Goal: Task Accomplishment & Management: Complete application form

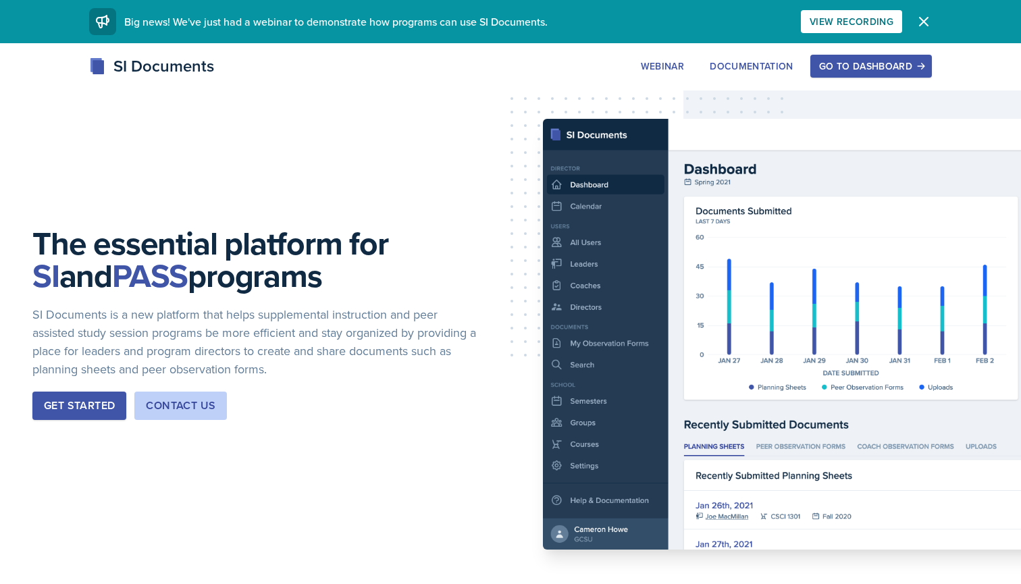
click at [875, 66] on div "Go to Dashboard" at bounding box center [871, 66] width 104 height 11
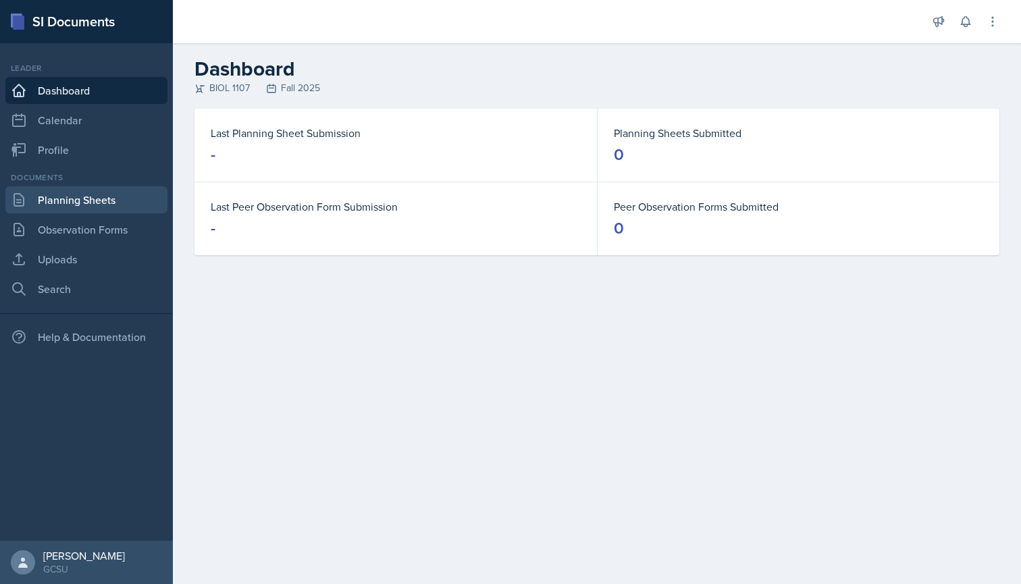
click at [78, 196] on link "Planning Sheets" at bounding box center [86, 199] width 162 height 27
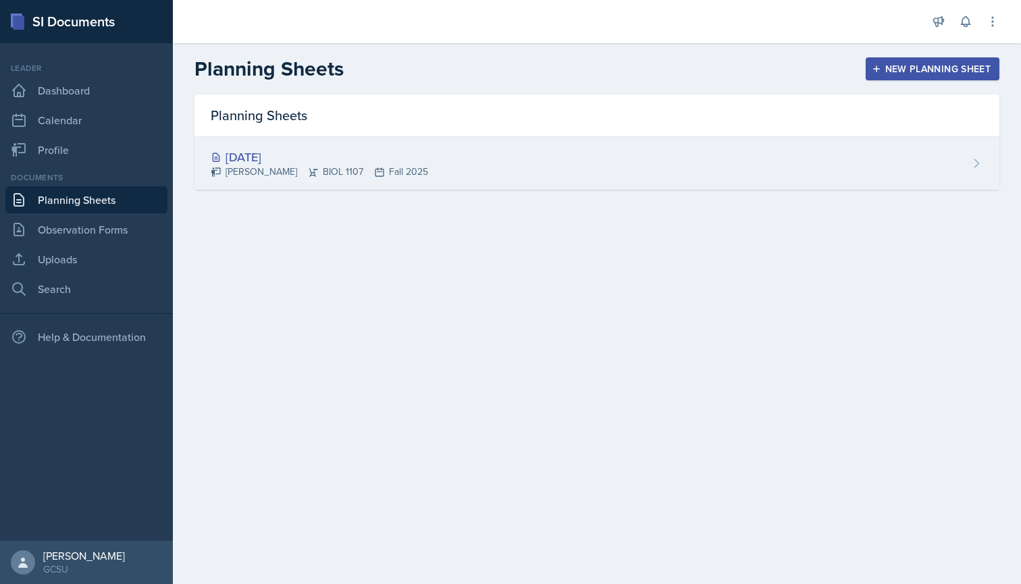
click at [798, 157] on div "[DATE] [PERSON_NAME] BIOL 1107 Fall 2025" at bounding box center [597, 163] width 805 height 53
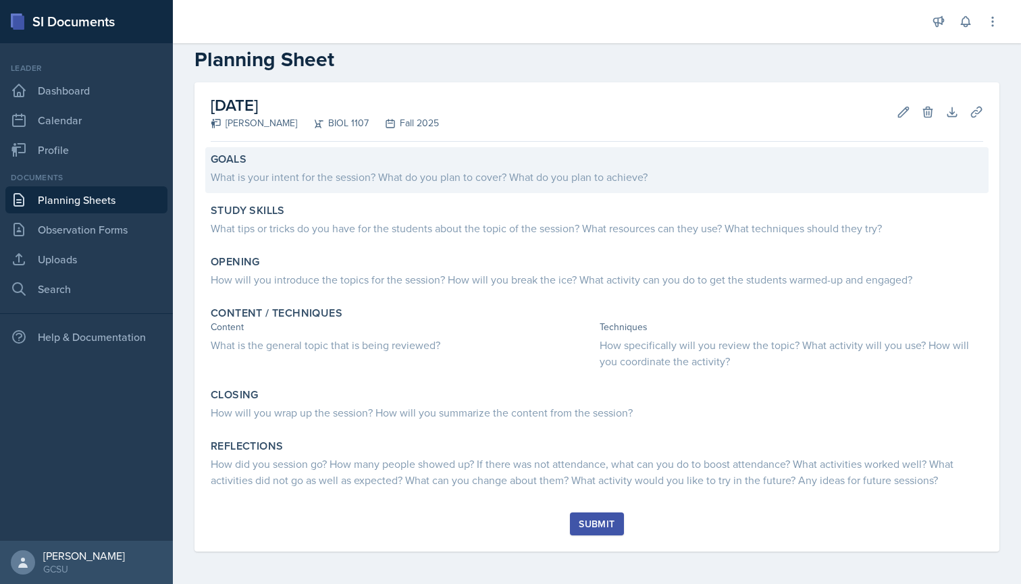
scroll to position [24, 0]
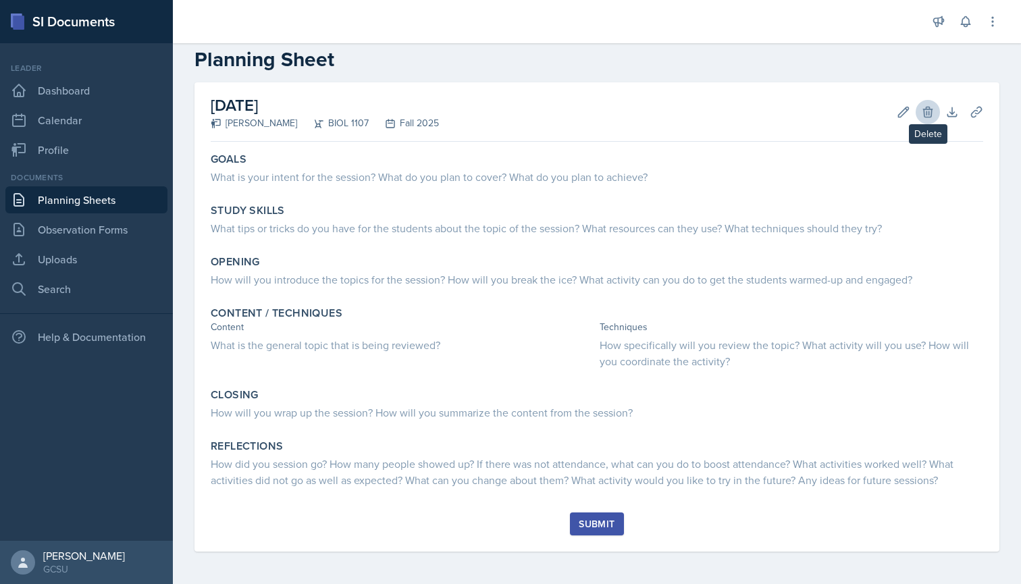
click at [928, 113] on icon at bounding box center [927, 112] width 9 height 10
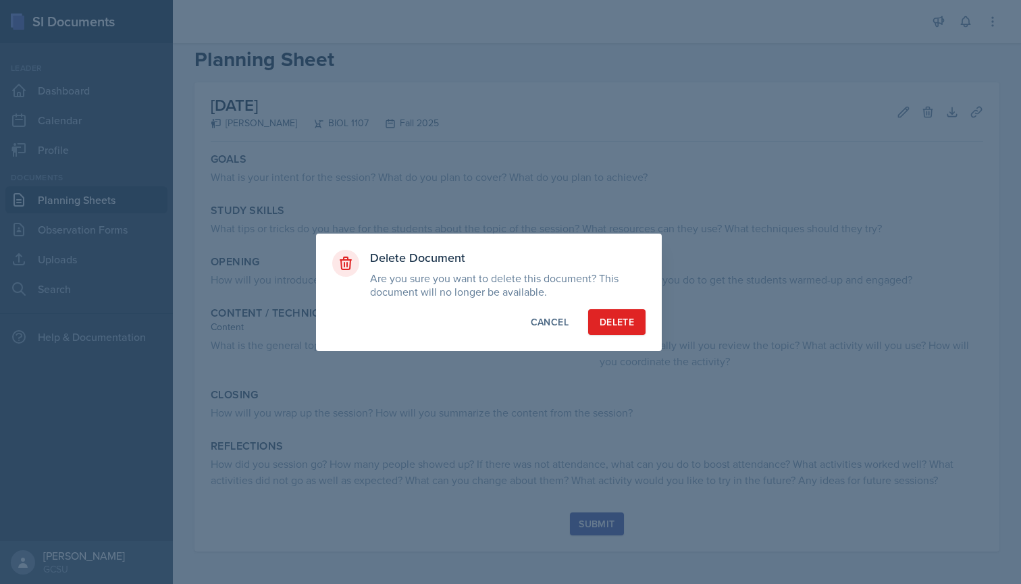
click at [625, 322] on div "Delete" at bounding box center [617, 322] width 34 height 14
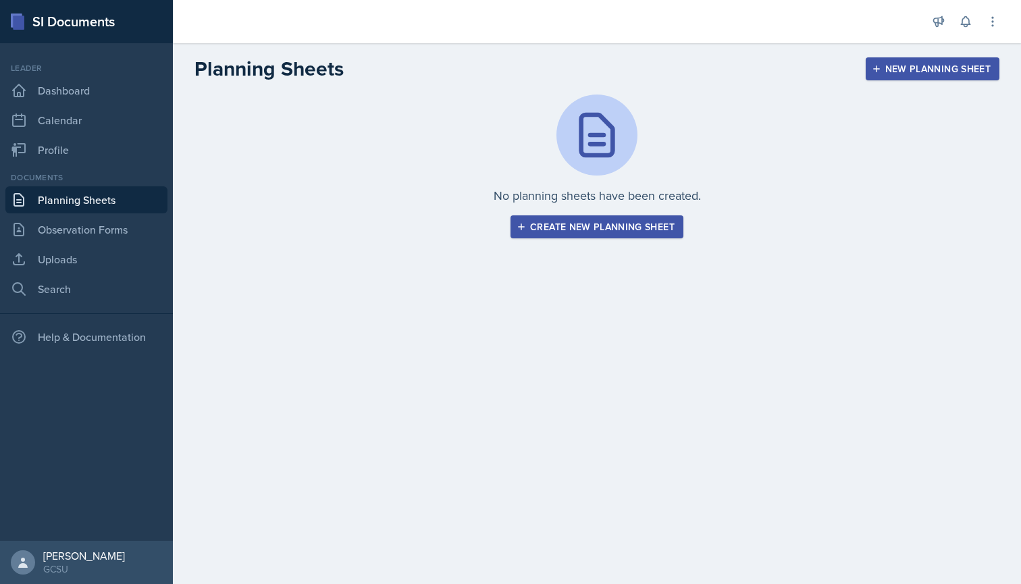
click at [638, 235] on button "Create new planning sheet" at bounding box center [597, 226] width 173 height 23
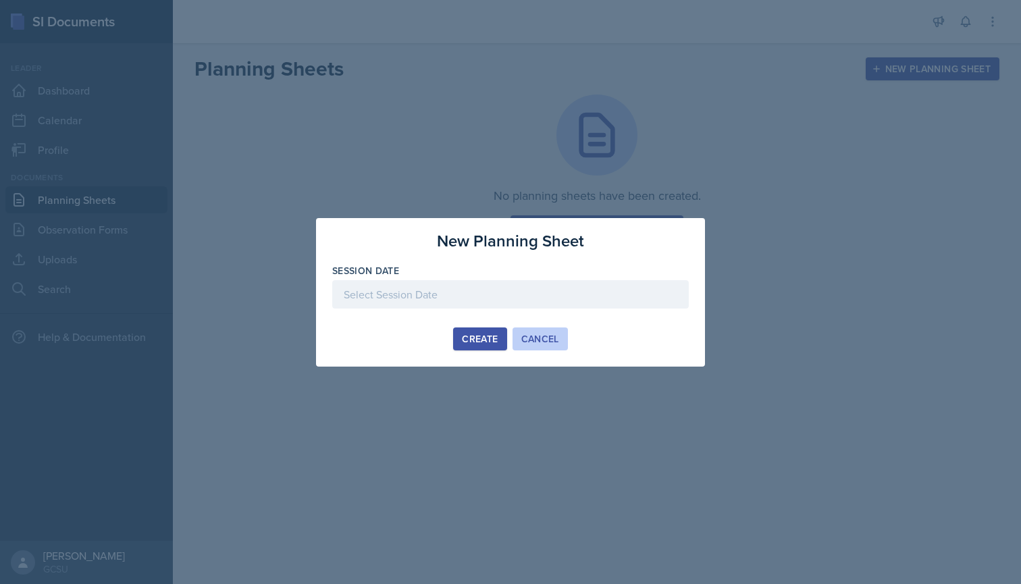
click at [543, 338] on div "Cancel" at bounding box center [541, 339] width 38 height 11
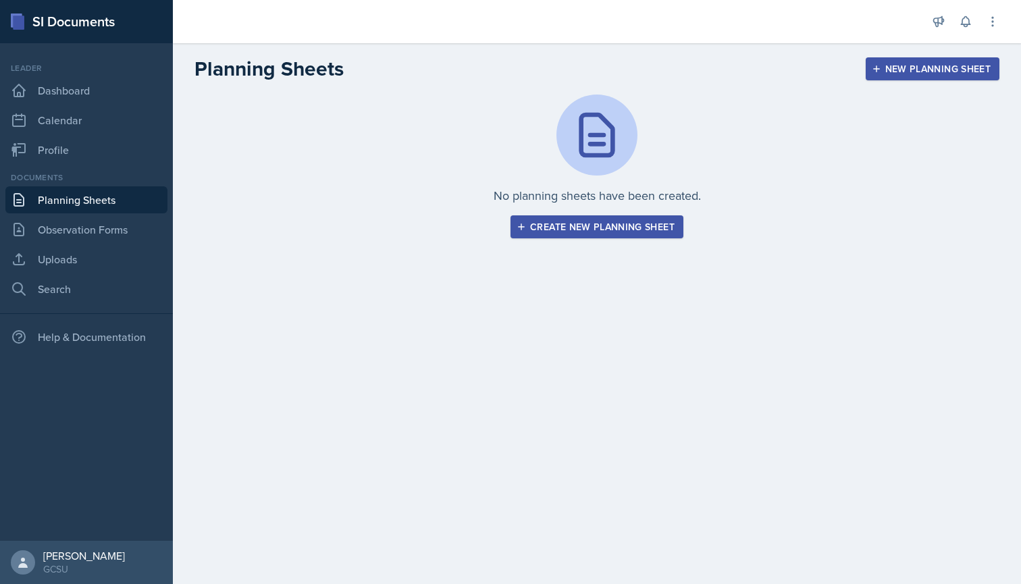
click at [922, 78] on button "New Planning Sheet" at bounding box center [933, 68] width 134 height 23
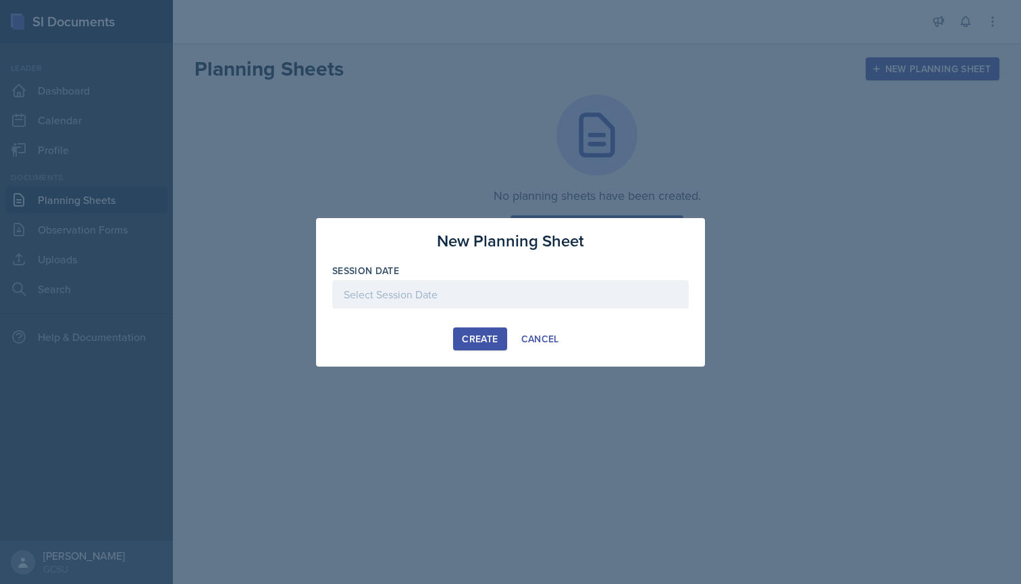
click at [497, 294] on div at bounding box center [510, 294] width 357 height 28
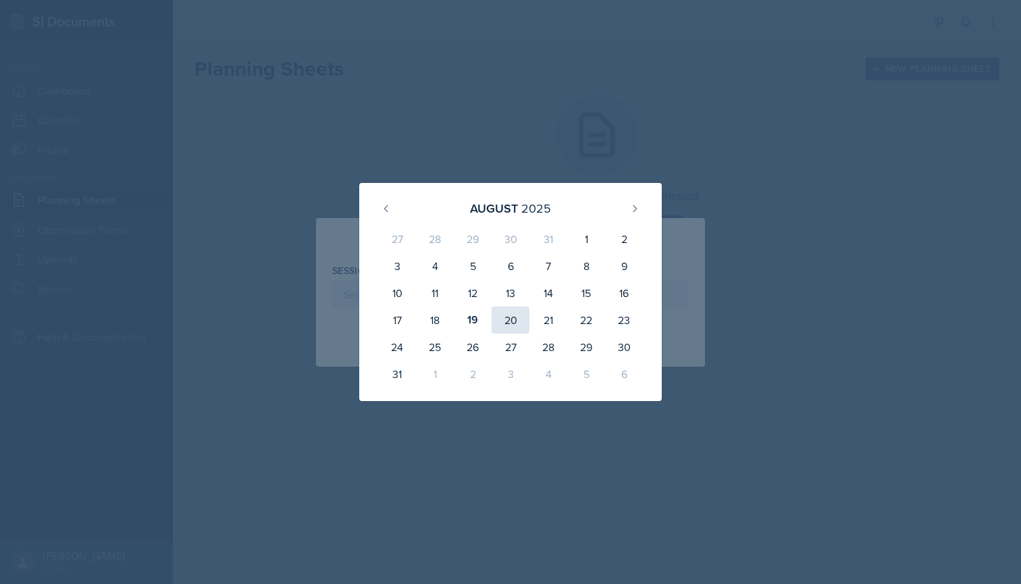
click at [507, 317] on div "20" at bounding box center [511, 320] width 38 height 27
type input "[DATE]"
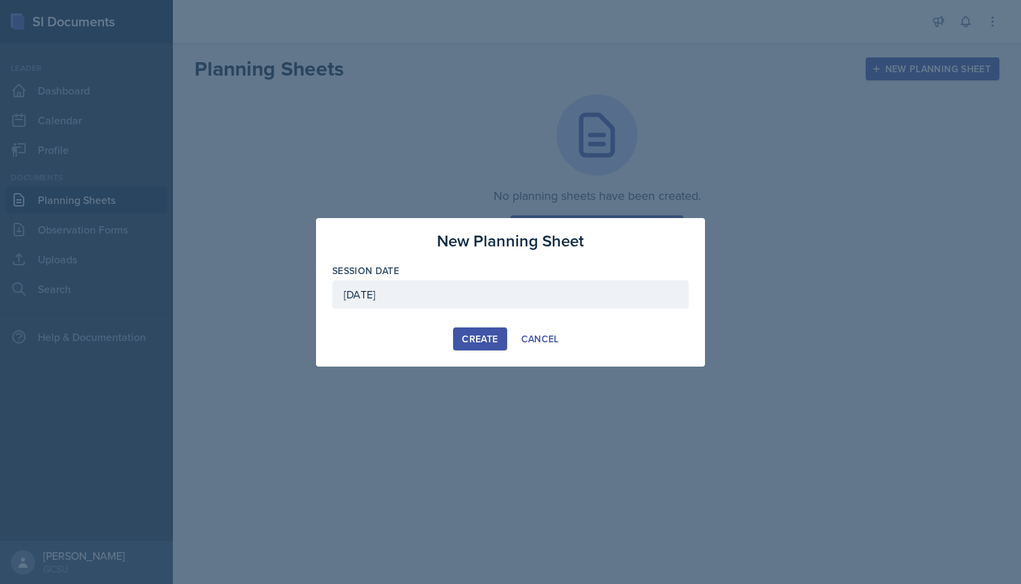
click at [492, 339] on div "Create" at bounding box center [480, 339] width 36 height 11
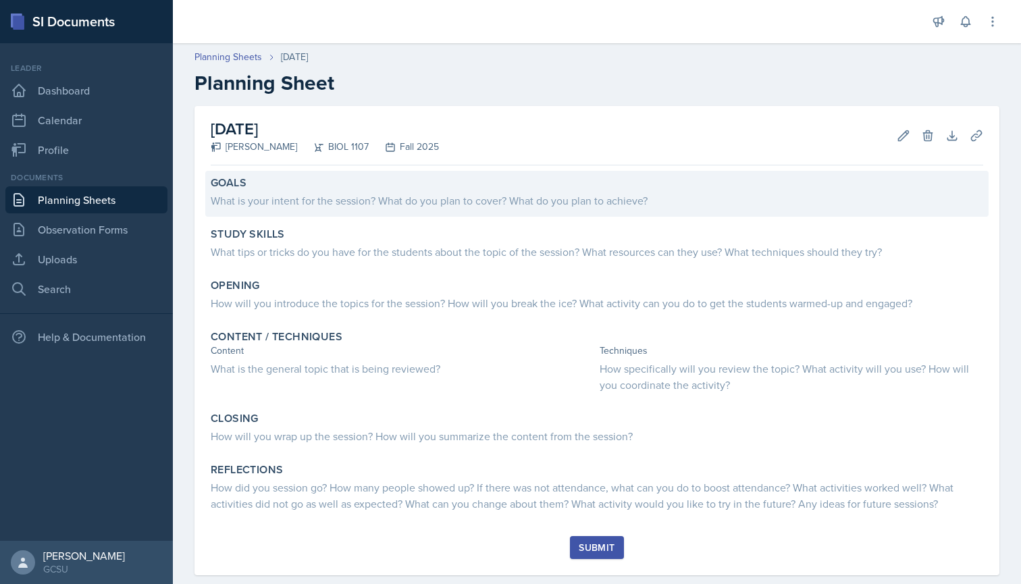
click at [267, 199] on div "What is your intent for the session? What do you plan to cover? What do you pla…" at bounding box center [597, 201] width 773 height 16
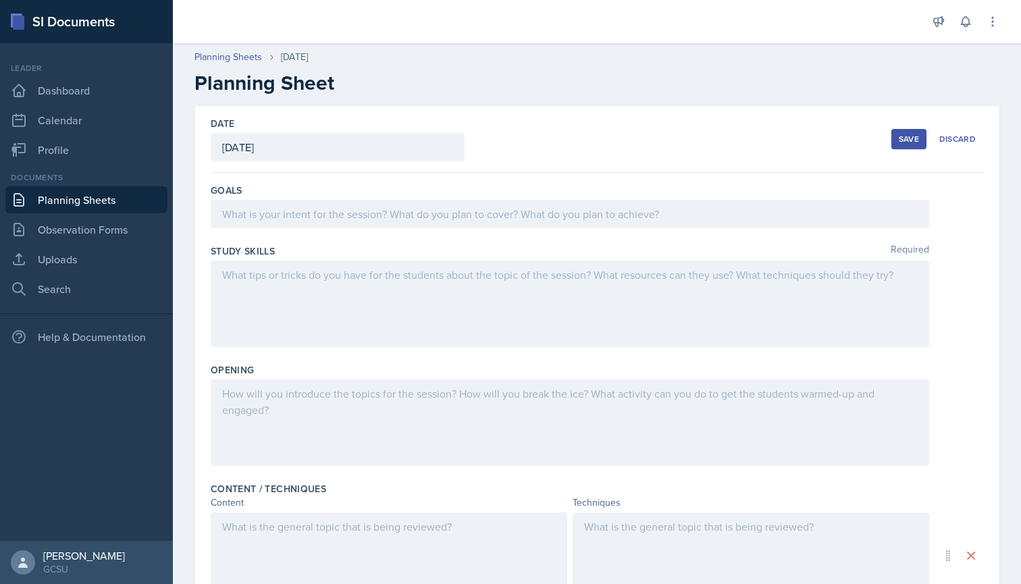
click at [268, 218] on div at bounding box center [570, 214] width 719 height 28
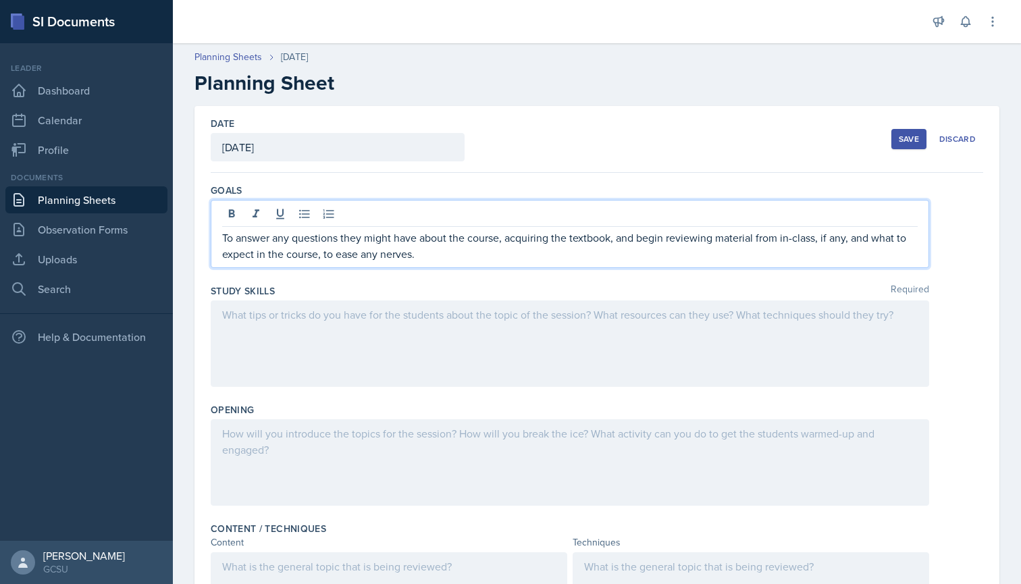
click at [410, 317] on div at bounding box center [570, 344] width 719 height 86
click at [436, 229] on div "To answer any questions they might have about the course, acquiring the textboo…" at bounding box center [570, 234] width 719 height 68
click at [434, 252] on p "To answer any questions they might have about the course, acquiring the textboo…" at bounding box center [570, 246] width 696 height 32
click at [744, 259] on p "To answer any questions they might have about the course, acquiring the textboo…" at bounding box center [570, 246] width 696 height 32
click at [299, 318] on div at bounding box center [570, 344] width 719 height 86
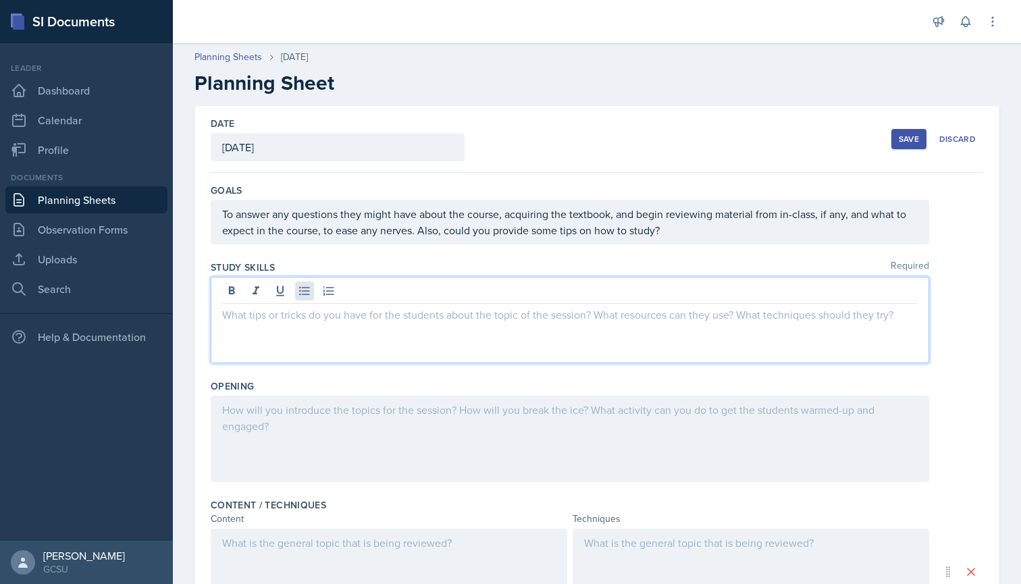
click at [303, 295] on icon at bounding box center [305, 291] width 14 height 14
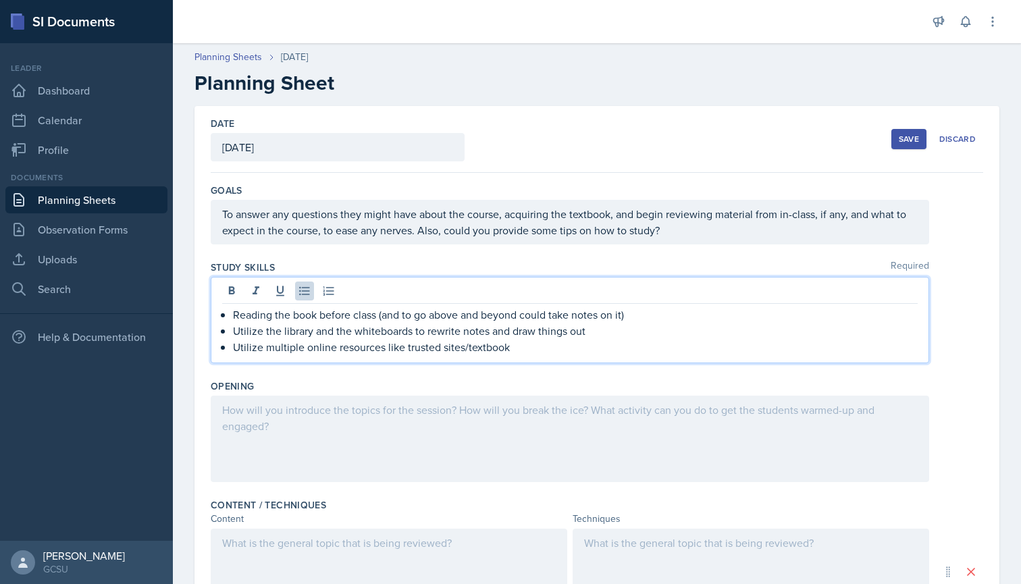
click at [467, 345] on p "Utilize multiple online resources like trusted sites/textbook" at bounding box center [575, 347] width 685 height 16
click at [530, 349] on p "Utilize multiple online resources like trusted sites, textbook" at bounding box center [575, 347] width 685 height 16
click at [499, 314] on p "Reading the book before class (and to go above and beyond could take notes on i…" at bounding box center [575, 315] width 685 height 16
click at [630, 345] on p "Utilize multiple online resources like trusted sites, textbooks, and YouTube vi…" at bounding box center [575, 347] width 685 height 16
click at [712, 174] on div "Goals To answer any questions they might have about the course, acquiring the t…" at bounding box center [597, 537] width 773 height 728
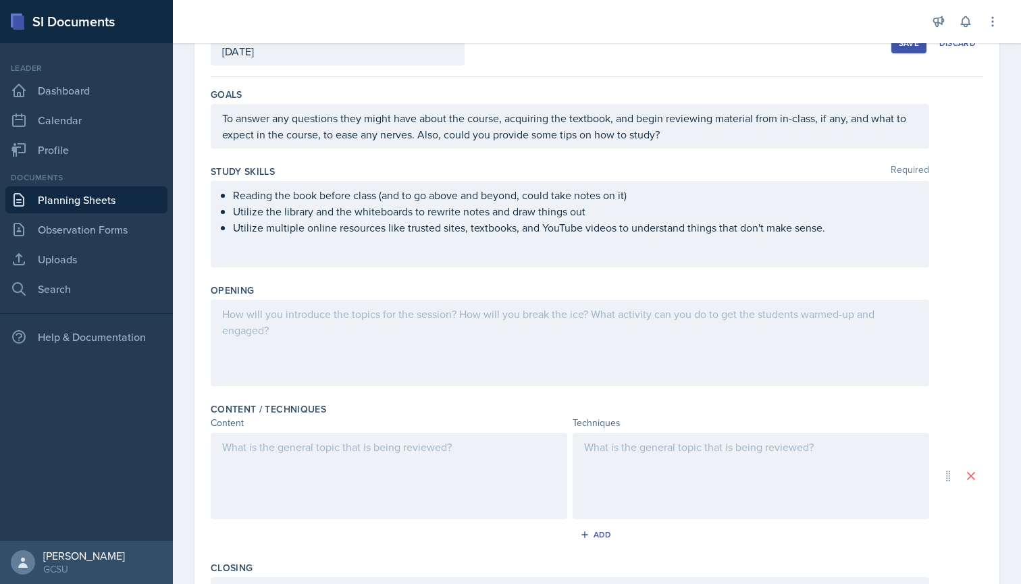
scroll to position [24, 0]
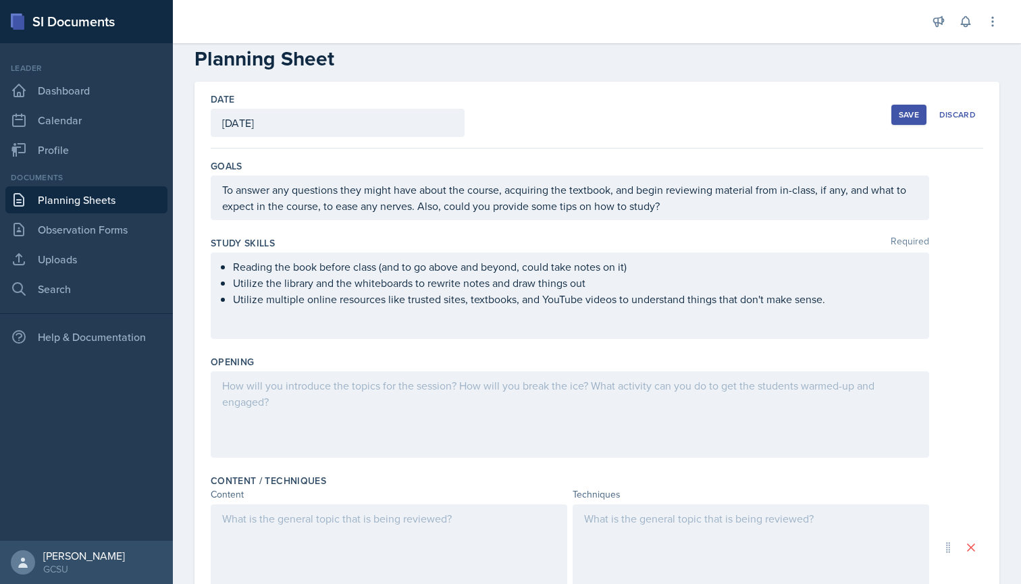
click at [902, 103] on div "Save Discard" at bounding box center [938, 114] width 92 height 31
click at [909, 113] on div "Save" at bounding box center [909, 114] width 20 height 11
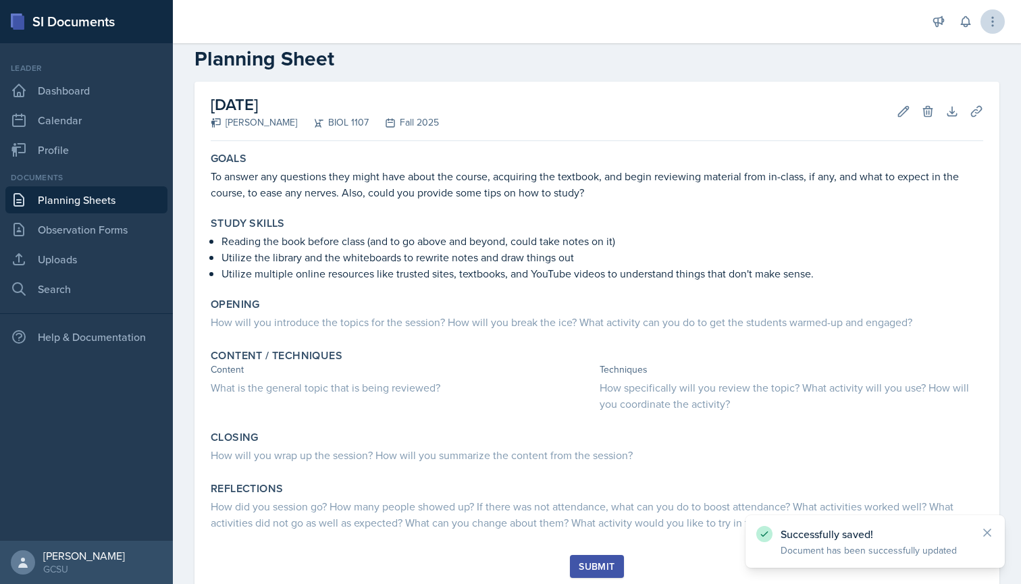
click at [994, 22] on icon at bounding box center [993, 22] width 14 height 14
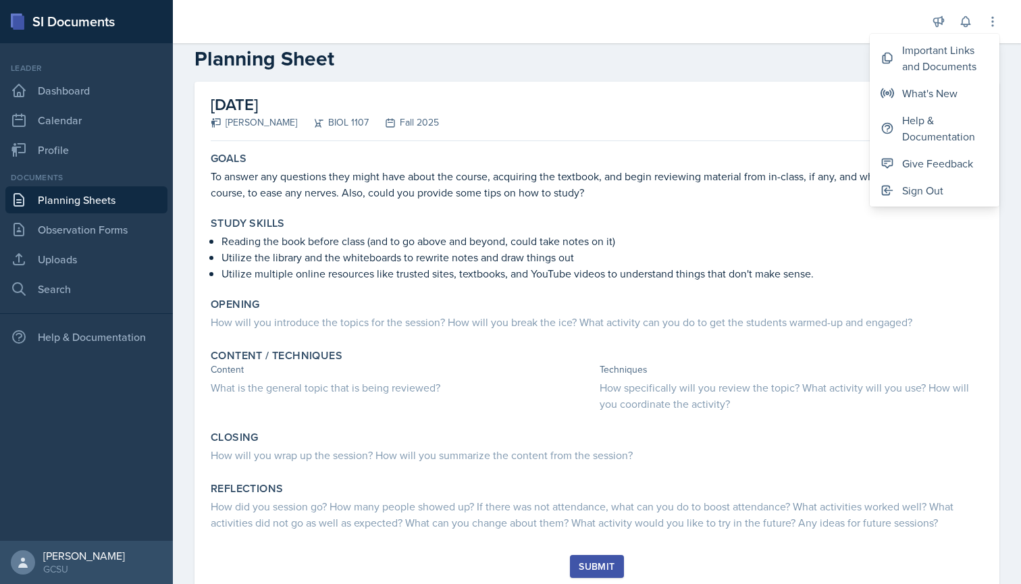
click at [419, 29] on div at bounding box center [550, 21] width 732 height 43
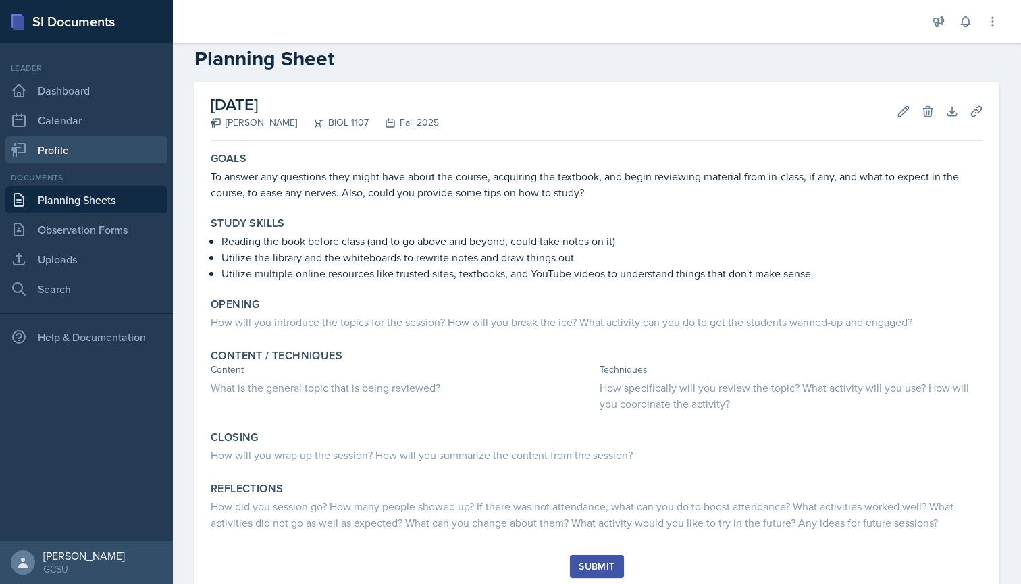
click at [60, 160] on link "Profile" at bounding box center [86, 149] width 162 height 27
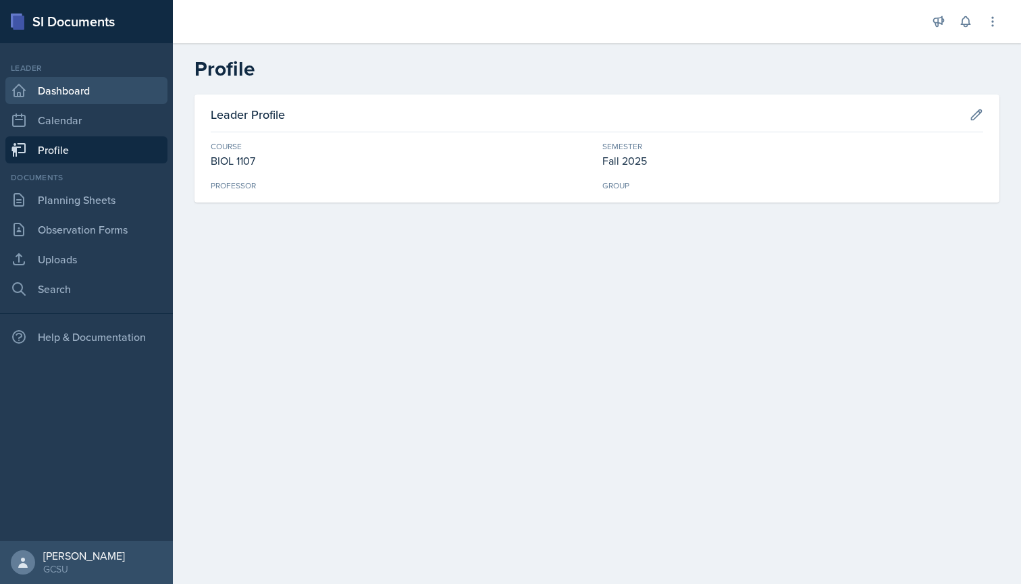
click at [98, 95] on link "Dashboard" at bounding box center [86, 90] width 162 height 27
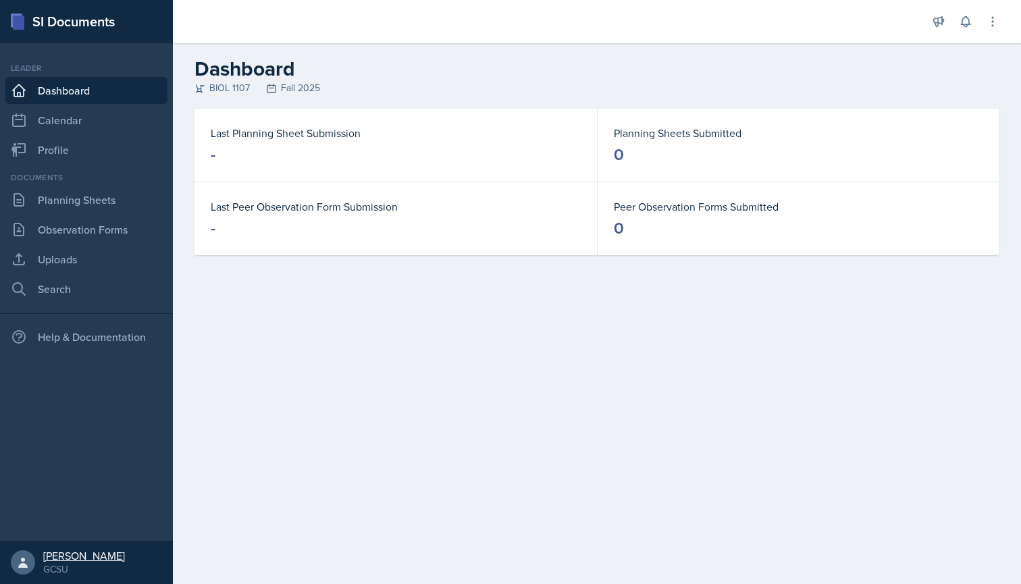
click at [45, 552] on div "[PERSON_NAME]" at bounding box center [84, 556] width 82 height 14
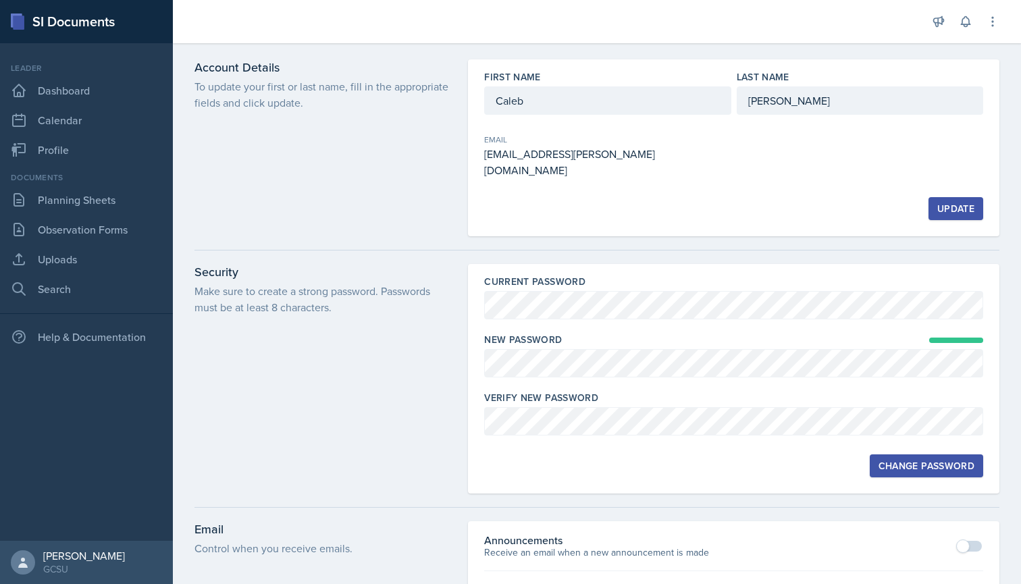
click at [928, 461] on div "Change Password" at bounding box center [927, 466] width 96 height 11
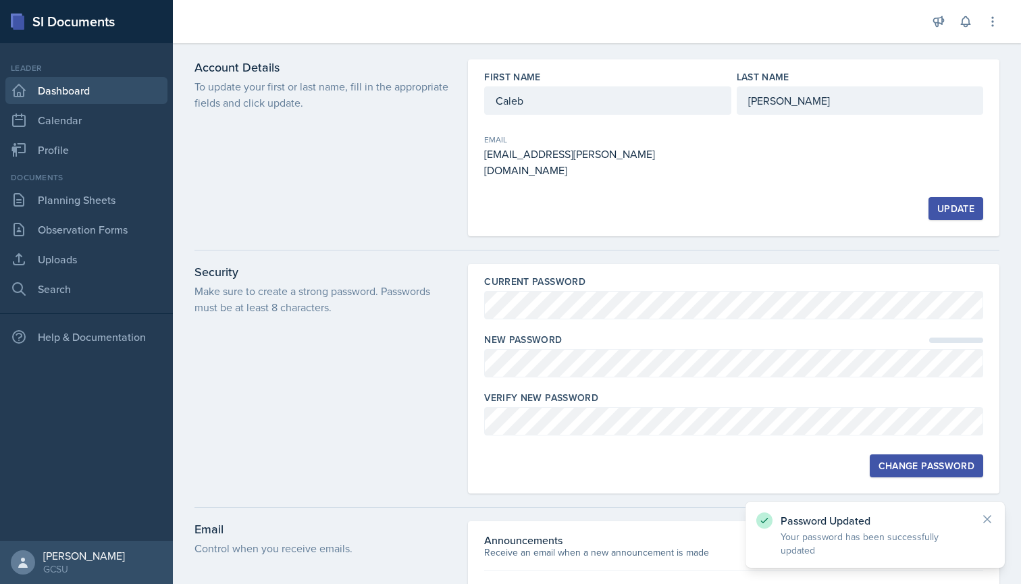
click at [78, 93] on link "Dashboard" at bounding box center [86, 90] width 162 height 27
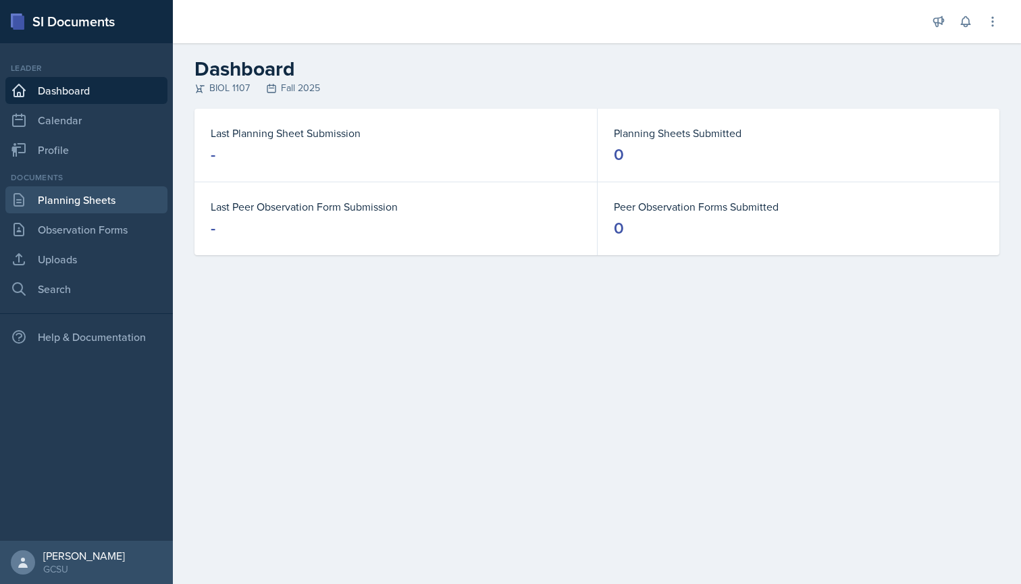
click at [66, 206] on link "Planning Sheets" at bounding box center [86, 199] width 162 height 27
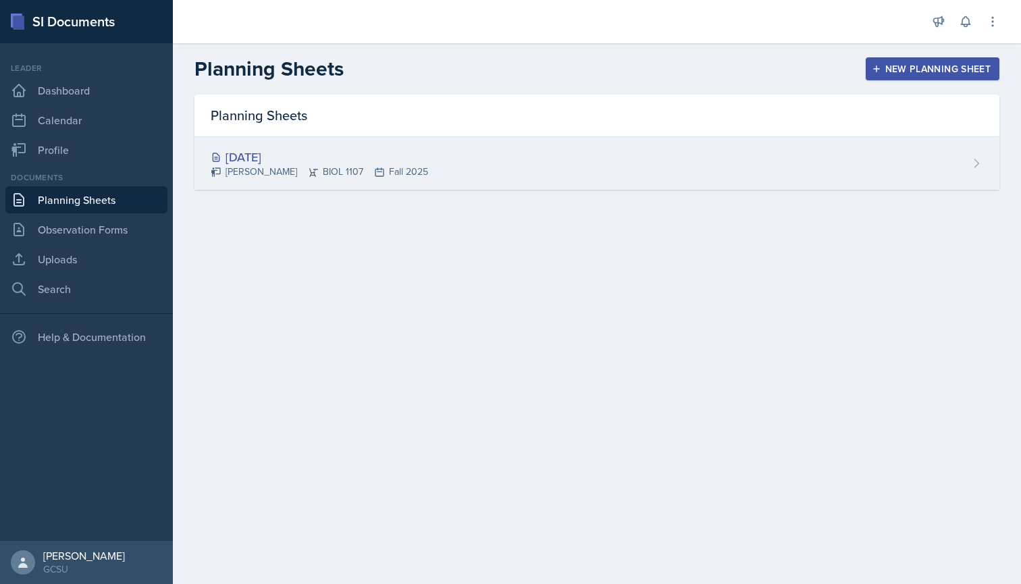
click at [293, 154] on div "[DATE]" at bounding box center [320, 157] width 218 height 18
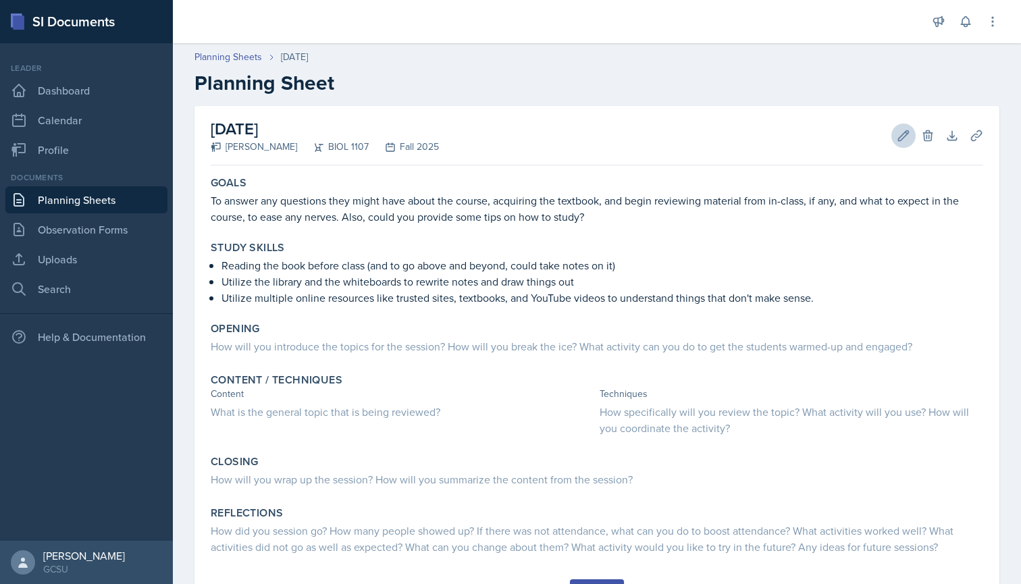
click at [898, 129] on icon at bounding box center [904, 136] width 14 height 14
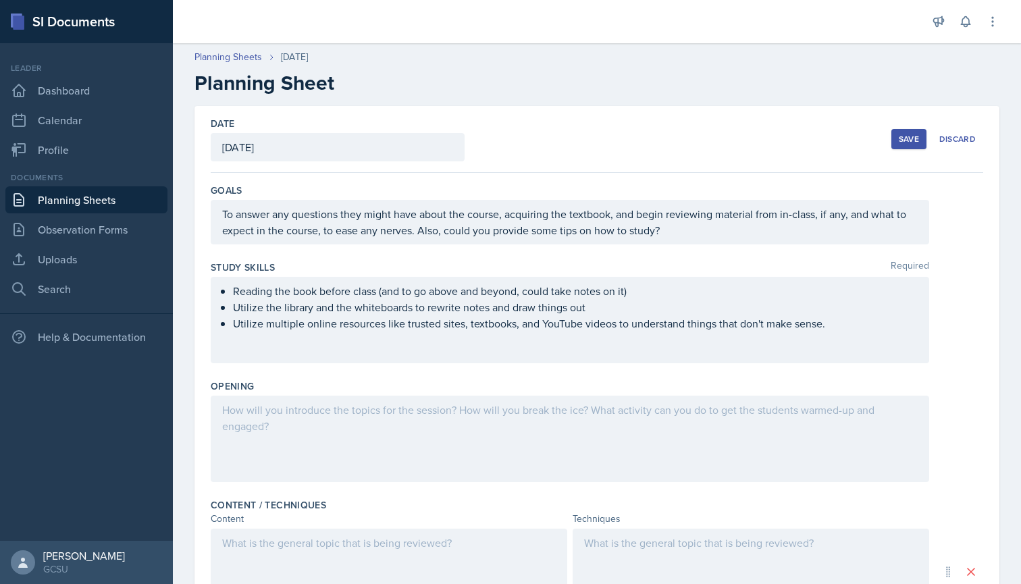
click at [356, 420] on div at bounding box center [570, 439] width 719 height 86
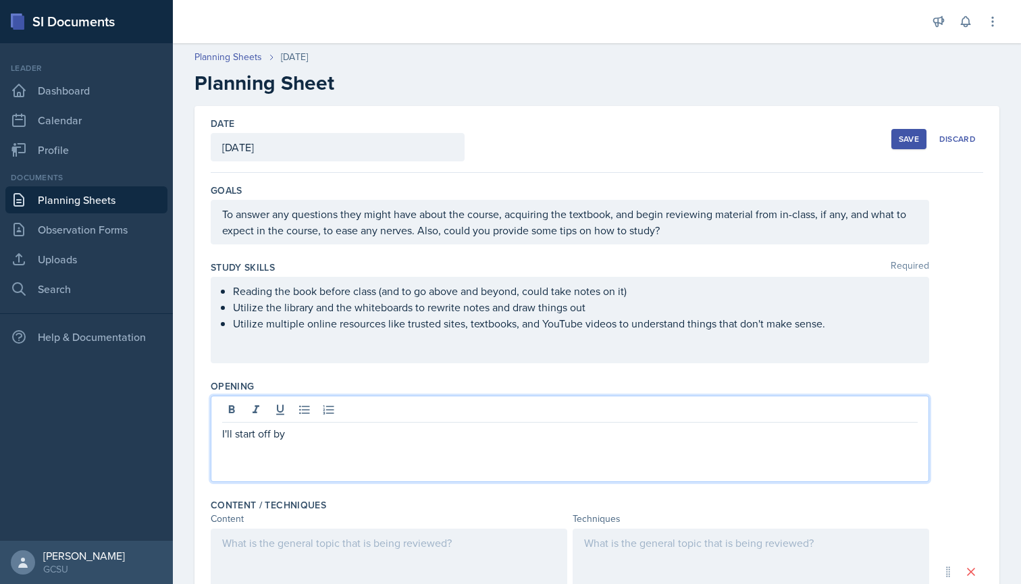
click at [261, 432] on p "I'll start off by" at bounding box center [570, 434] width 696 height 16
click at [410, 463] on div "I'll start off by" at bounding box center [570, 439] width 719 height 86
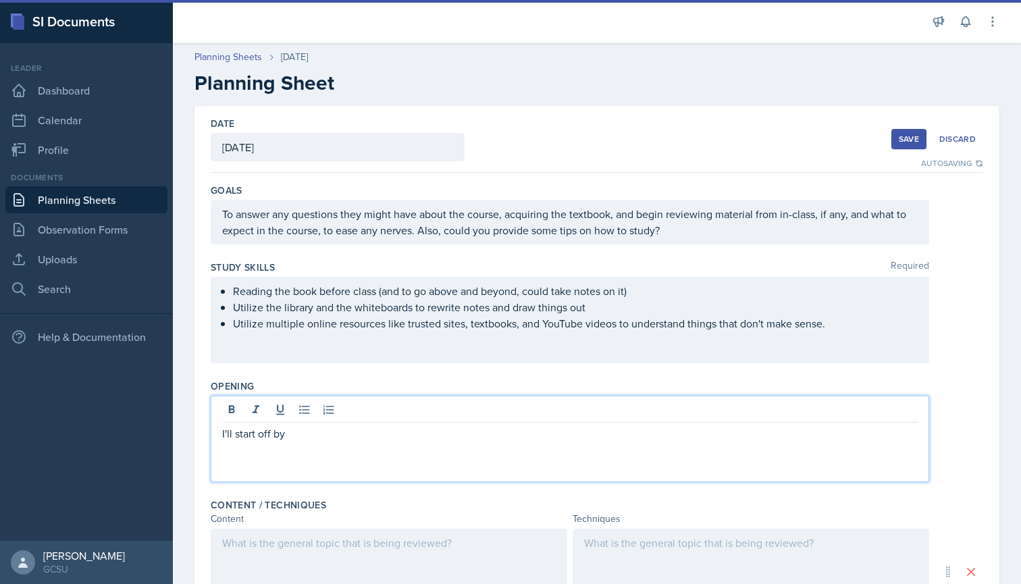
click at [296, 434] on p "I'll start off by" at bounding box center [570, 434] width 696 height 16
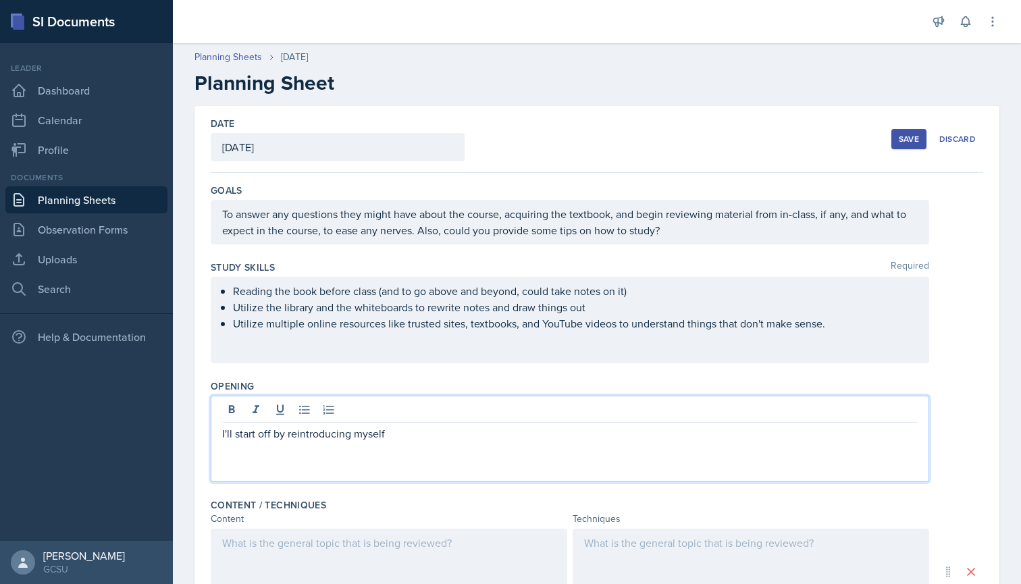
click at [416, 436] on p "I'll start off by reintroducing myself" at bounding box center [570, 434] width 696 height 16
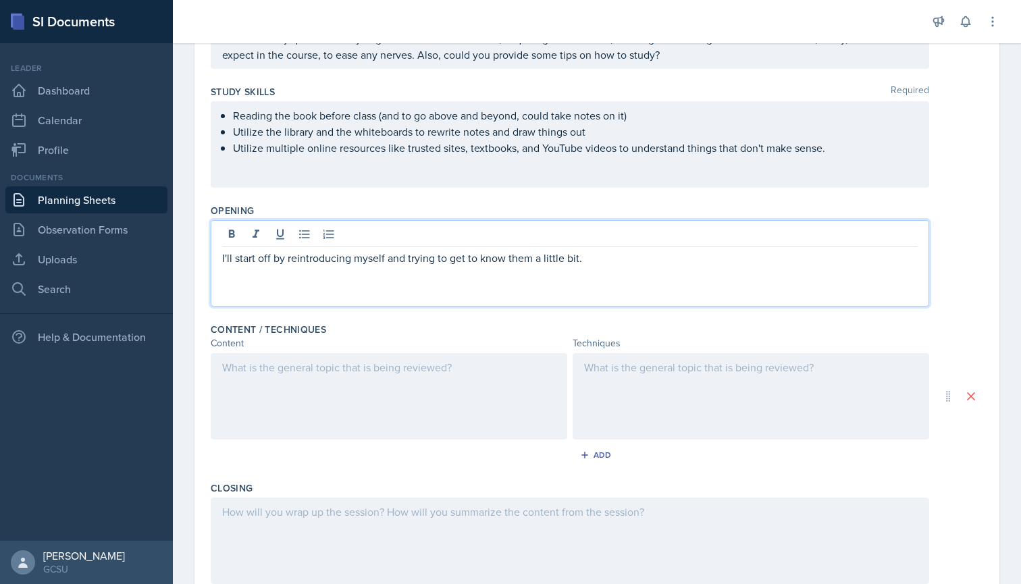
scroll to position [213, 0]
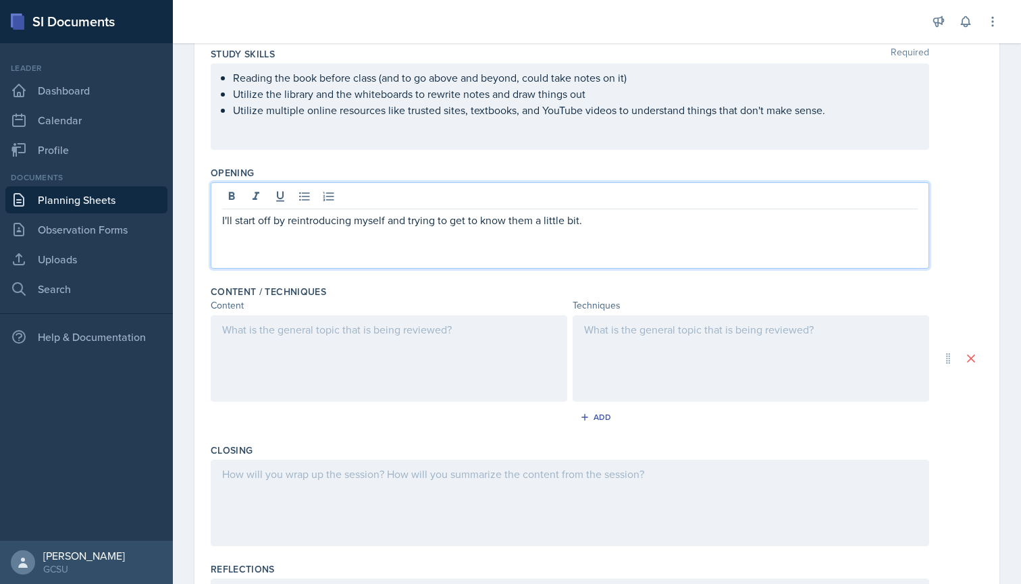
click at [334, 326] on div at bounding box center [389, 358] width 357 height 86
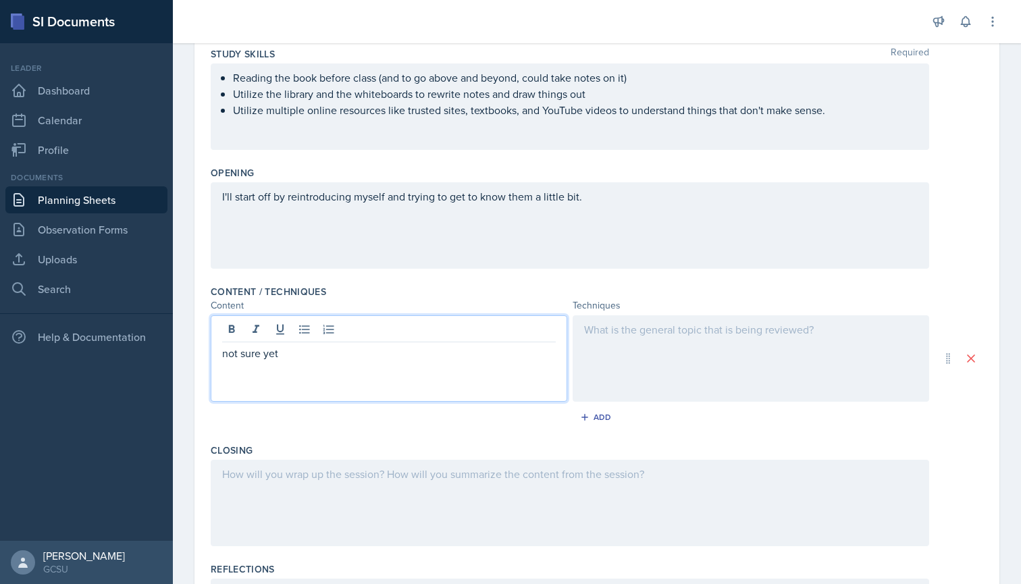
click at [613, 334] on div at bounding box center [751, 358] width 357 height 86
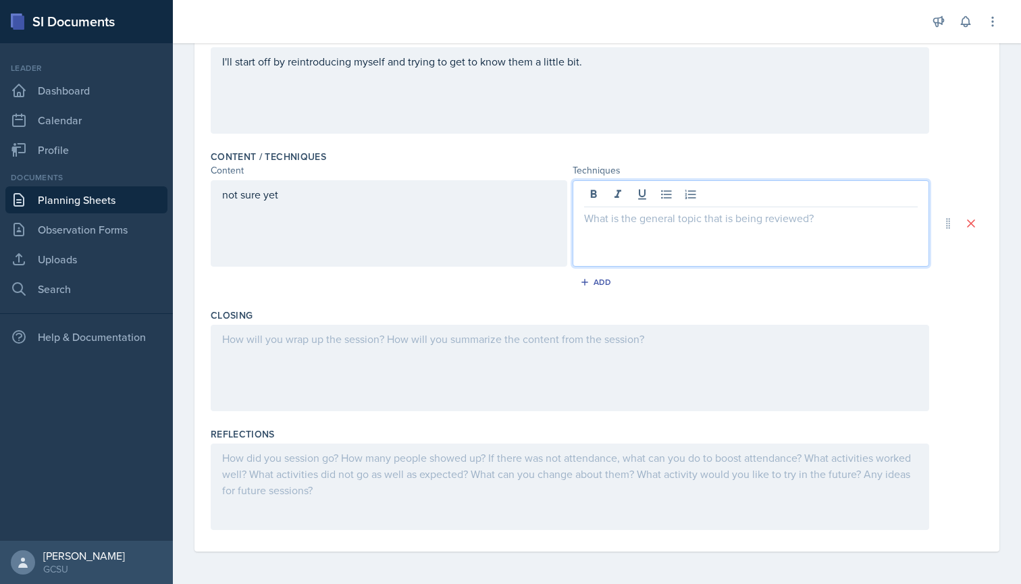
scroll to position [349, 0]
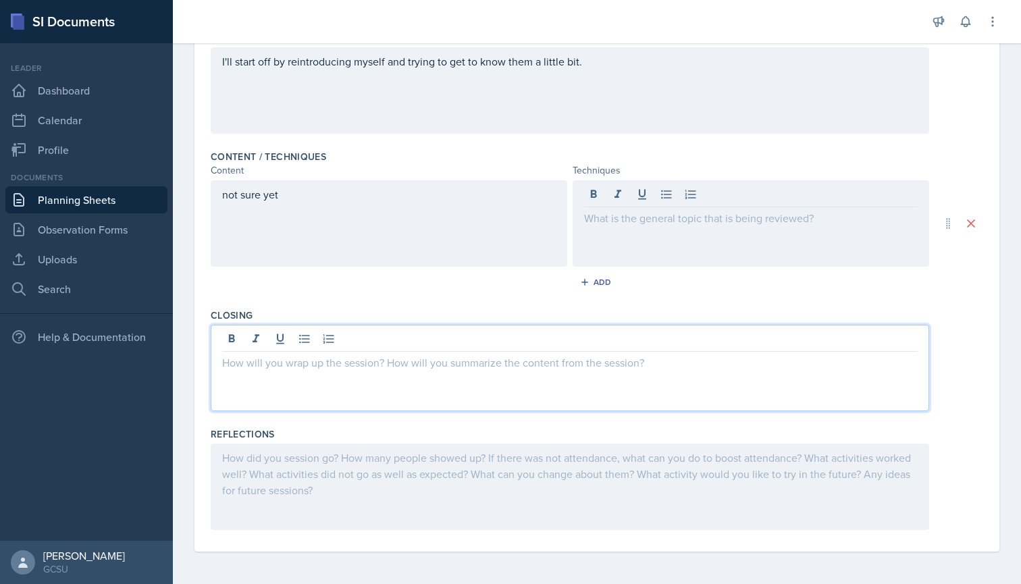
click at [378, 345] on div at bounding box center [570, 368] width 719 height 86
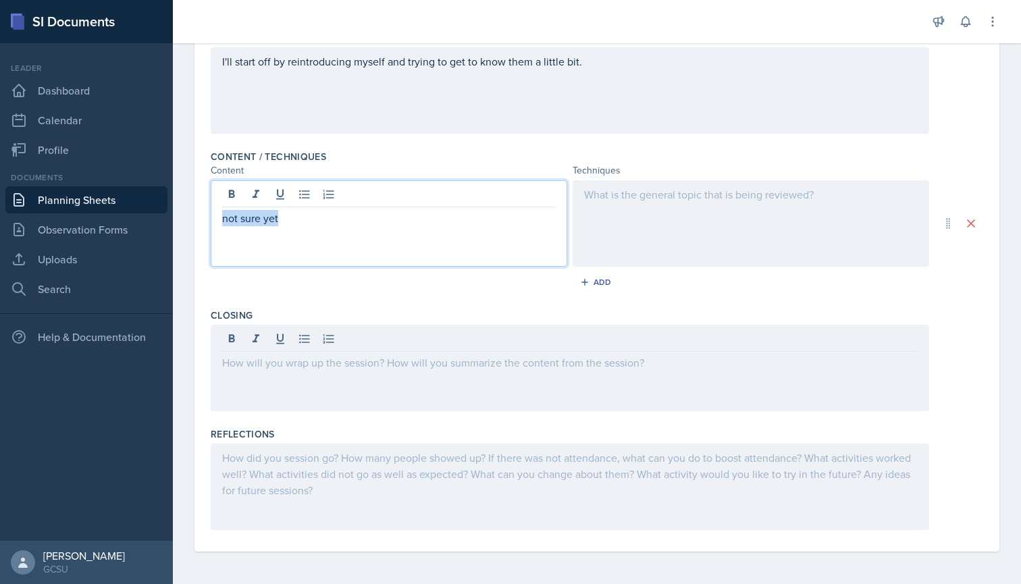
drag, startPoint x: 290, startPoint y: 196, endPoint x: 288, endPoint y: 220, distance: 23.7
click at [288, 220] on p "not sure yet" at bounding box center [389, 218] width 334 height 16
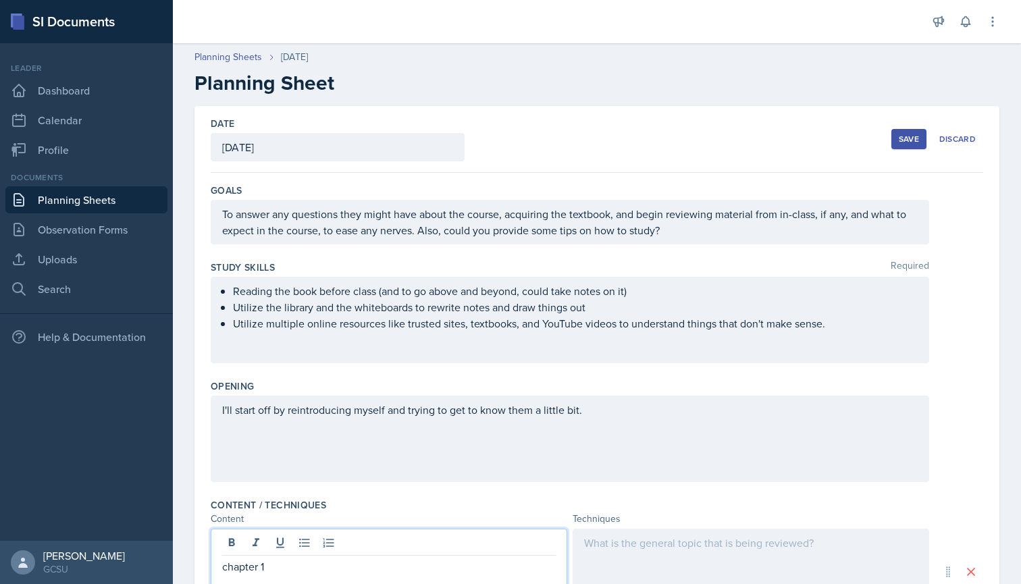
scroll to position [3, 0]
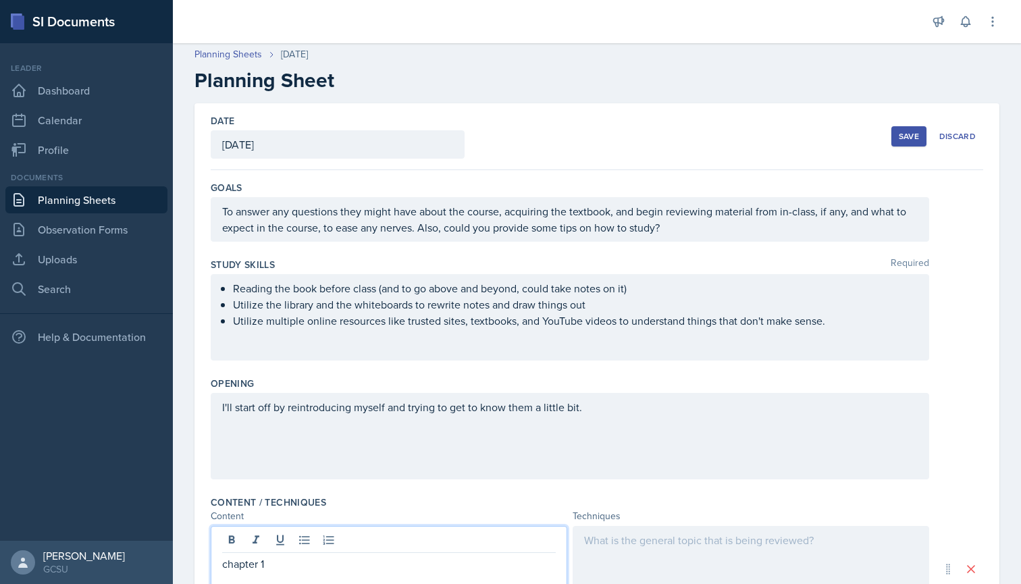
click at [523, 370] on div "Study Skills Required Reading the book before class (and to go above and beyond…" at bounding box center [597, 312] width 773 height 119
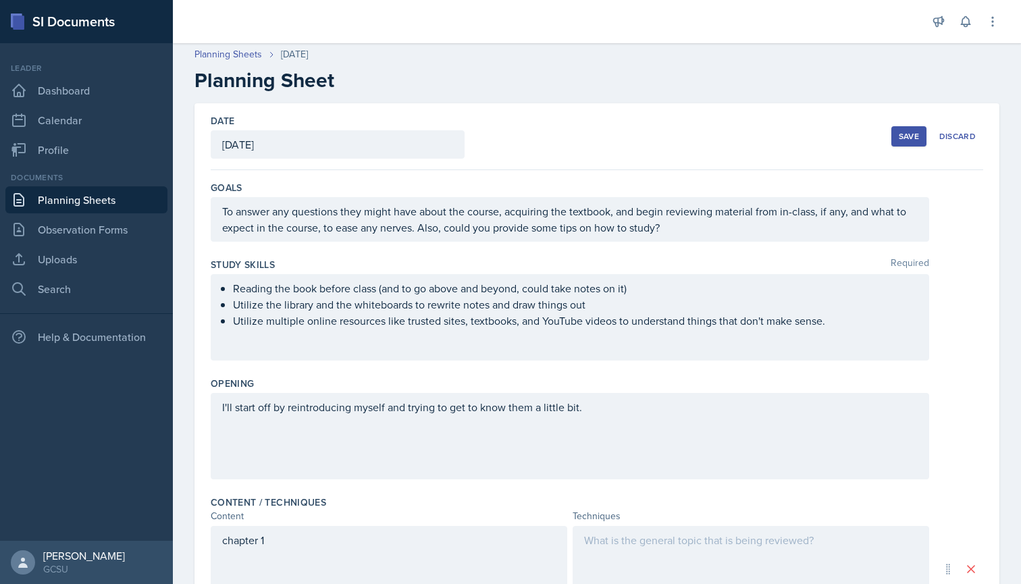
click at [396, 1] on div at bounding box center [550, 21] width 732 height 43
